Goal: Navigation & Orientation: Find specific page/section

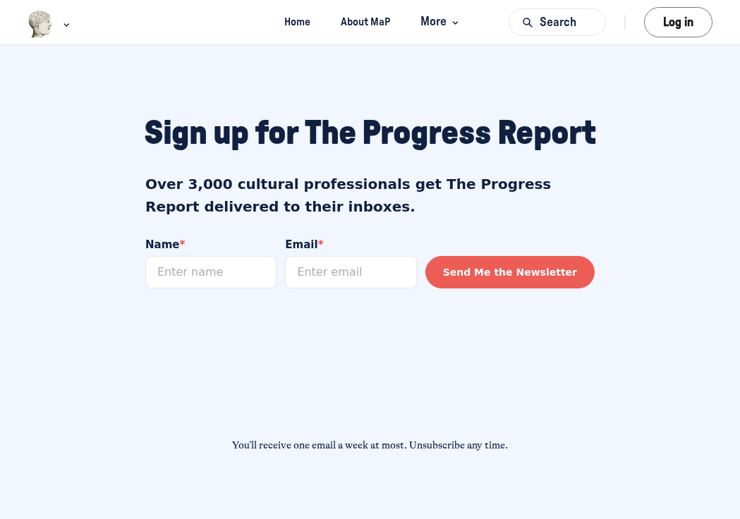
scroll to position [1184, 0]
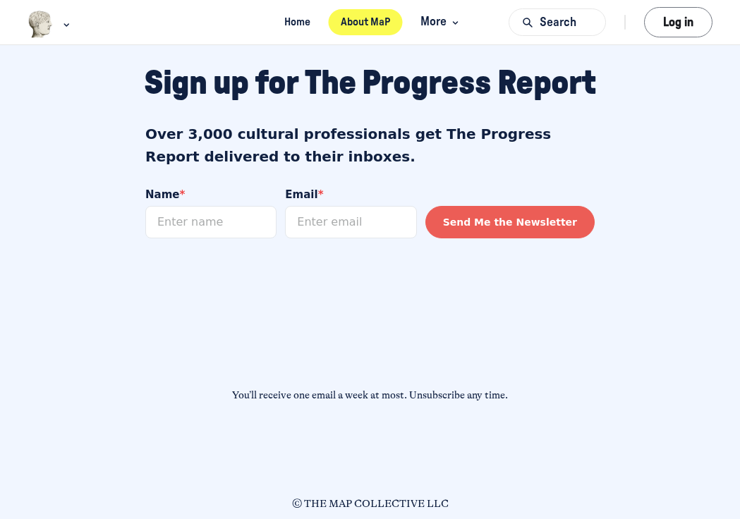
click at [341, 25] on link "About MaP" at bounding box center [365, 22] width 74 height 26
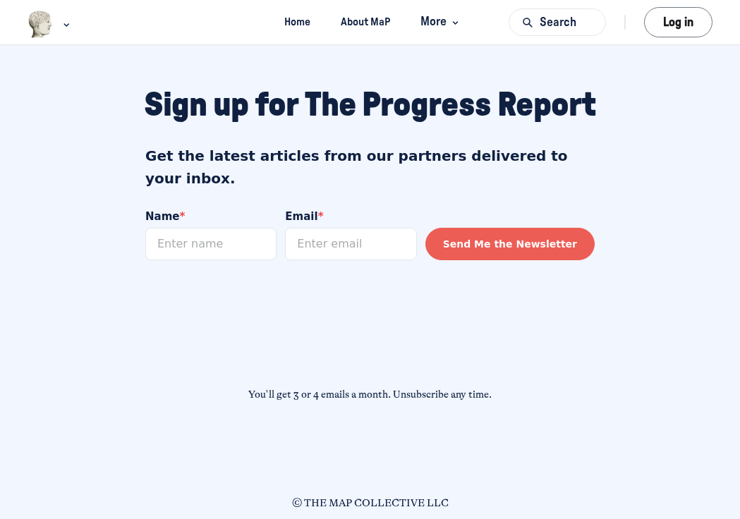
scroll to position [1728, 0]
